Goal: Task Accomplishment & Management: Manage account settings

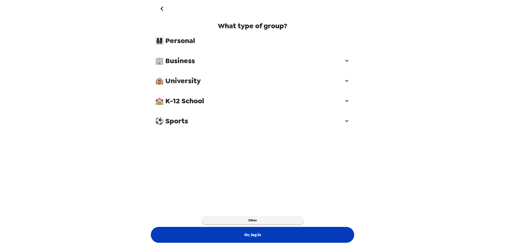
click at [248, 236] on button "Or, log in" at bounding box center [252, 235] width 203 height 16
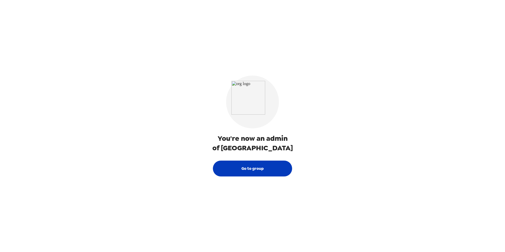
click at [250, 170] on button "Go to group" at bounding box center [252, 169] width 79 height 16
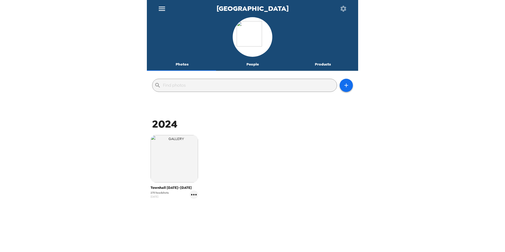
click at [247, 65] on button "People" at bounding box center [252, 64] width 71 height 13
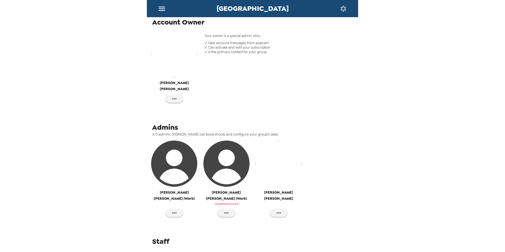
scroll to position [88, 0]
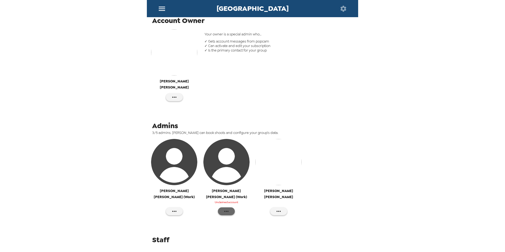
click at [226, 208] on icon "button" at bounding box center [226, 211] width 6 height 6
click at [319, 216] on div at bounding box center [252, 126] width 505 height 252
click at [275, 208] on icon "button" at bounding box center [278, 211] width 6 height 6
click at [202, 216] on div at bounding box center [252, 126] width 505 height 252
click at [174, 94] on icon "button" at bounding box center [174, 97] width 6 height 6
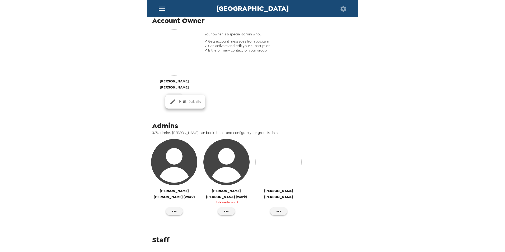
click at [186, 103] on span "Edit Details" at bounding box center [190, 102] width 22 height 6
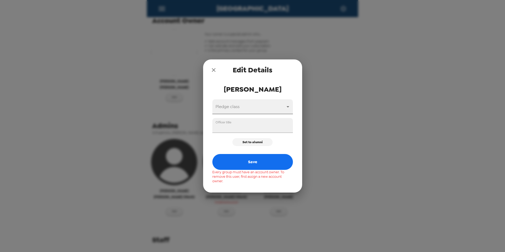
click at [253, 107] on body "Lake City Bank Photos People Products ​ Account Owner [PERSON_NAME] Your owner …" at bounding box center [252, 126] width 505 height 252
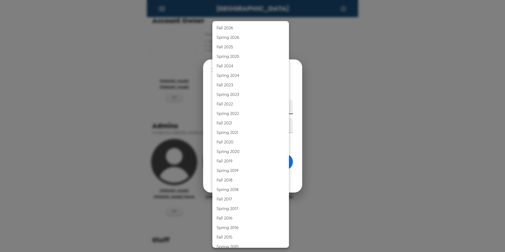
click at [201, 103] on div at bounding box center [252, 126] width 505 height 252
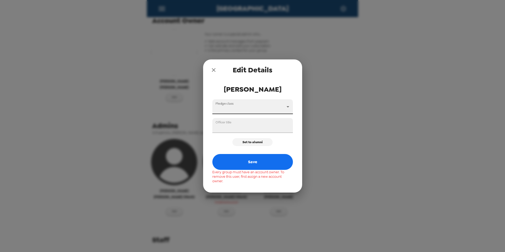
click at [213, 71] on icon "close" at bounding box center [213, 70] width 6 height 6
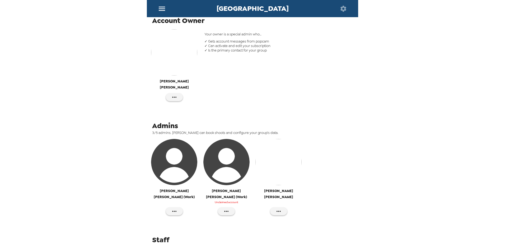
click at [160, 8] on icon "menu" at bounding box center [162, 8] width 8 height 8
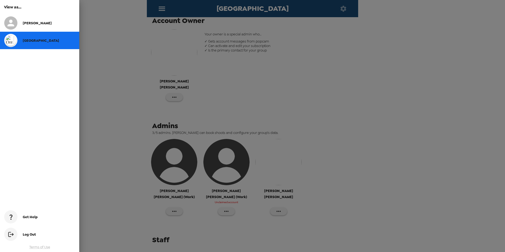
click at [34, 21] on span "[PERSON_NAME]" at bounding box center [37, 23] width 29 height 4
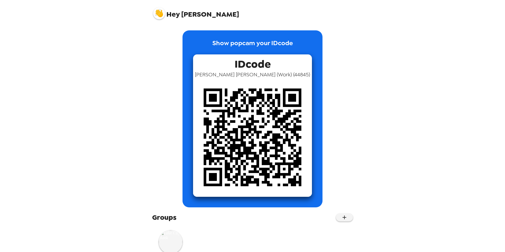
click at [175, 16] on span "Hey" at bounding box center [172, 15] width 13 height 10
click at [161, 11] on img at bounding box center [159, 13] width 12 height 12
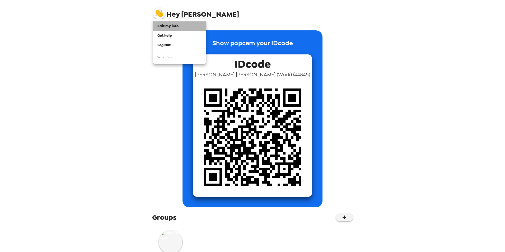
click at [177, 26] on span "Edit my info" at bounding box center [167, 26] width 21 height 4
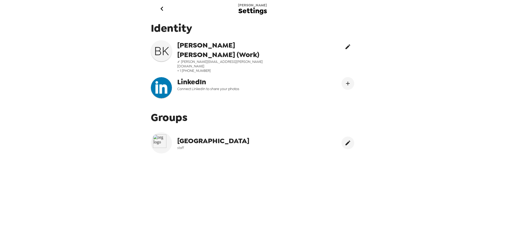
click at [345, 46] on icon "edit" at bounding box center [348, 47] width 6 height 6
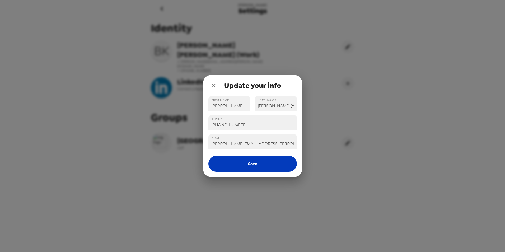
drag, startPoint x: 242, startPoint y: 166, endPoint x: 240, endPoint y: 161, distance: 5.0
click at [242, 166] on button "Save" at bounding box center [252, 164] width 88 height 16
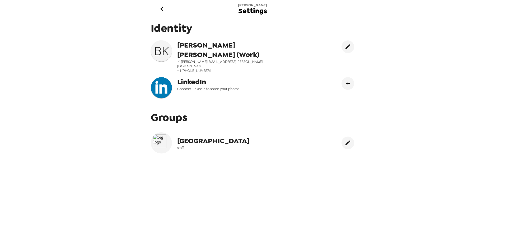
click at [164, 8] on icon "go back" at bounding box center [162, 8] width 8 height 8
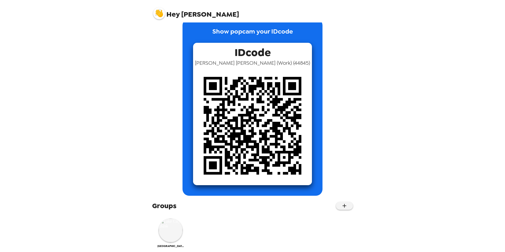
scroll to position [18, 0]
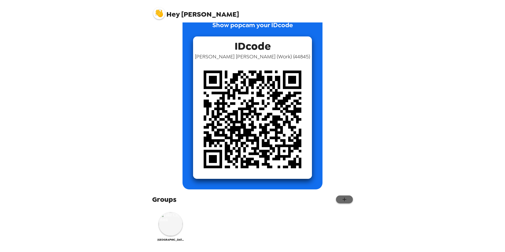
click at [341, 199] on icon "button" at bounding box center [344, 199] width 6 height 6
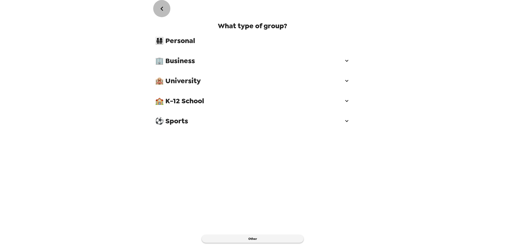
click at [167, 10] on button "go back" at bounding box center [161, 8] width 17 height 17
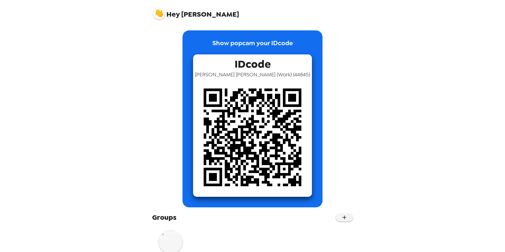
click at [171, 237] on img at bounding box center [171, 242] width 24 height 24
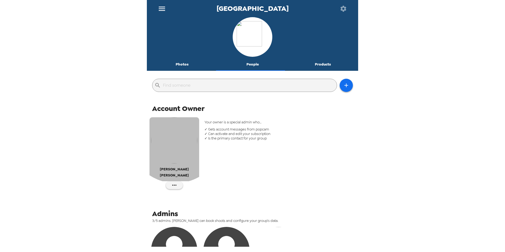
click at [177, 135] on img "button" at bounding box center [174, 140] width 46 height 46
click at [172, 131] on img "button" at bounding box center [174, 140] width 46 height 46
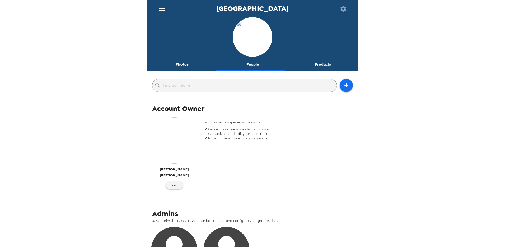
click at [344, 8] on icon "button" at bounding box center [343, 8] width 7 height 7
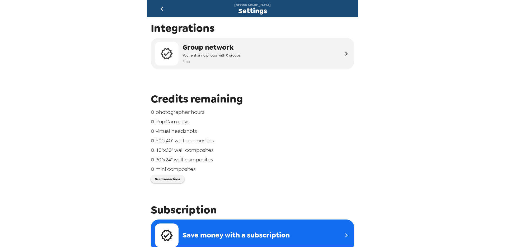
click at [161, 8] on icon "go back" at bounding box center [161, 9] width 3 height 4
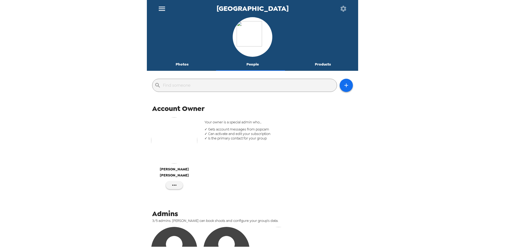
scroll to position [88, 0]
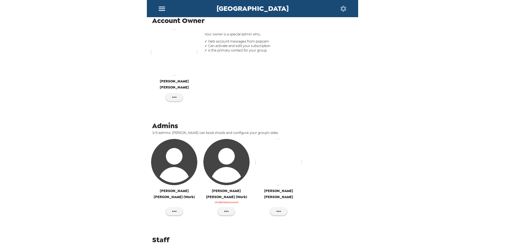
click at [161, 121] on span "Admins" at bounding box center [165, 126] width 26 height 10
click at [165, 121] on span "Admins" at bounding box center [165, 126] width 26 height 10
click at [224, 130] on span "3/5 admins. [PERSON_NAME] can book shoots and configure your group’s data." at bounding box center [254, 132] width 205 height 4
click at [254, 130] on span "3/5 admins. [PERSON_NAME] can book shoots and configure your group’s data." at bounding box center [254, 132] width 205 height 4
click at [276, 130] on span "3/5 admins. [PERSON_NAME] can book shoots and configure your group’s data." at bounding box center [254, 132] width 205 height 4
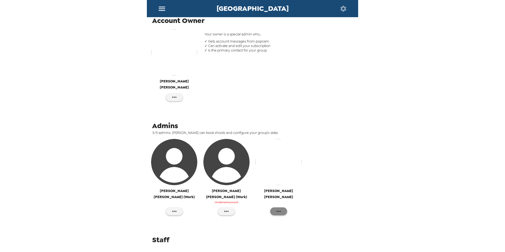
click at [278, 211] on icon "button" at bounding box center [279, 211] width 4 height 1
click at [276, 199] on div at bounding box center [252, 126] width 505 height 252
click at [226, 208] on icon "button" at bounding box center [226, 211] width 6 height 6
click at [224, 198] on div at bounding box center [252, 126] width 505 height 252
click at [171, 208] on icon "button" at bounding box center [174, 211] width 6 height 6
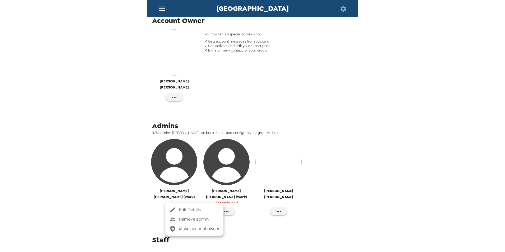
click at [171, 198] on div at bounding box center [252, 126] width 505 height 252
click at [224, 208] on icon "button" at bounding box center [226, 211] width 6 height 6
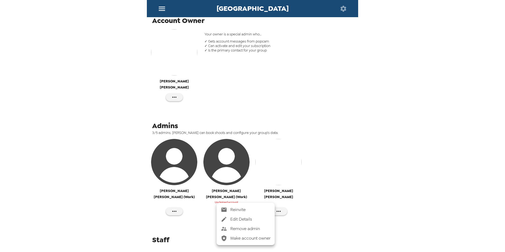
click at [246, 221] on span "Edit Details" at bounding box center [250, 219] width 40 height 6
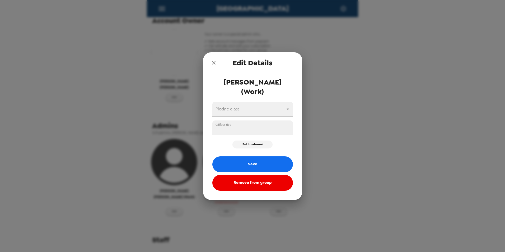
click at [216, 66] on icon "close" at bounding box center [213, 63] width 6 height 6
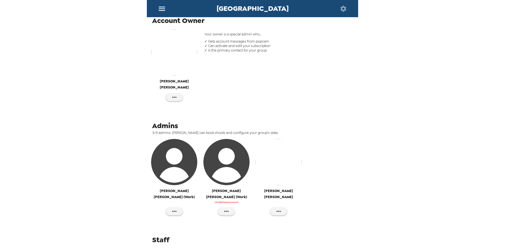
click at [166, 121] on span "Admins" at bounding box center [165, 126] width 26 height 10
drag, startPoint x: 241, startPoint y: 128, endPoint x: 246, endPoint y: 120, distance: 9.7
click at [241, 130] on span "3/5 admins. [PERSON_NAME] can book shoots and configure your group’s data." at bounding box center [254, 132] width 205 height 4
click at [342, 10] on icon "button" at bounding box center [343, 9] width 6 height 6
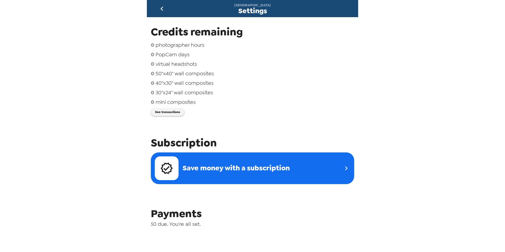
scroll to position [158, 0]
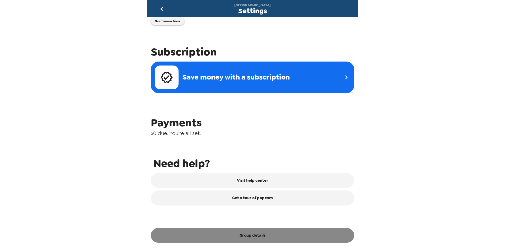
click at [258, 235] on button "Group details" at bounding box center [252, 235] width 203 height 15
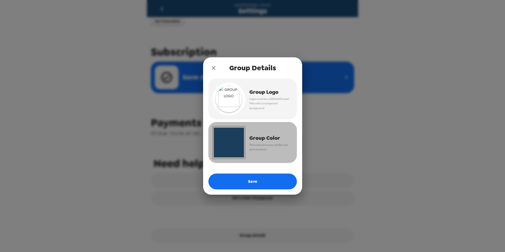
click at [233, 137] on input "#194a76" at bounding box center [228, 142] width 33 height 33
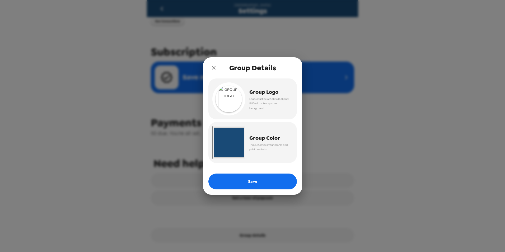
click at [300, 119] on div "Group Logo Logos must be a 2000x2000 pixel PNG with a transparent background #1…" at bounding box center [252, 136] width 99 height 116
click at [211, 67] on icon "close" at bounding box center [213, 68] width 6 height 6
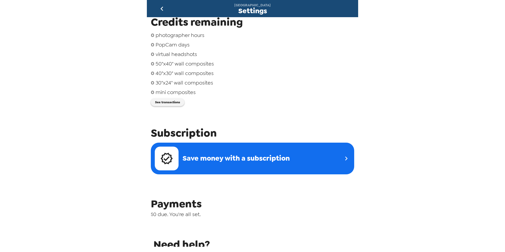
scroll to position [0, 0]
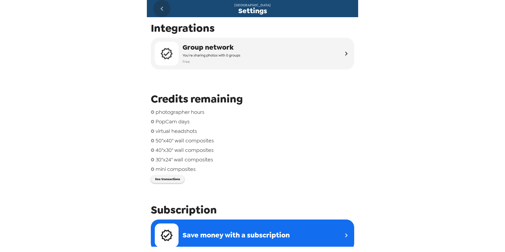
click at [163, 7] on icon "go back" at bounding box center [162, 8] width 8 height 8
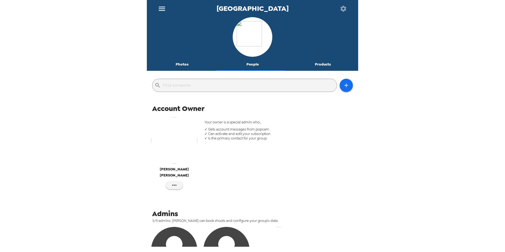
click at [219, 84] on input "text" at bounding box center [249, 85] width 172 height 8
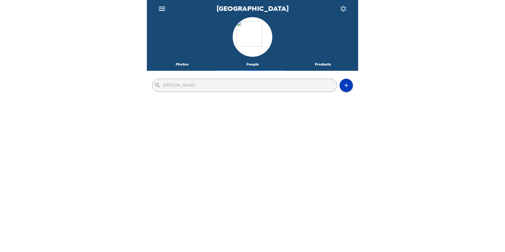
type input "[PERSON_NAME]"
click at [343, 85] on icon "button" at bounding box center [346, 85] width 6 height 6
click at [314, 64] on div at bounding box center [252, 126] width 505 height 252
click at [321, 64] on button "Products" at bounding box center [323, 64] width 71 height 13
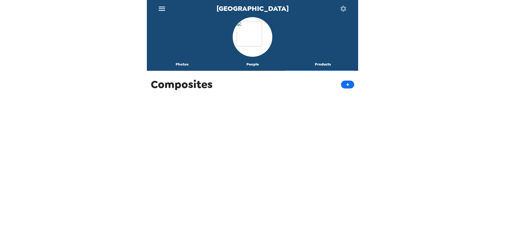
click at [252, 64] on button "People" at bounding box center [252, 64] width 71 height 13
